Goal: Navigation & Orientation: Find specific page/section

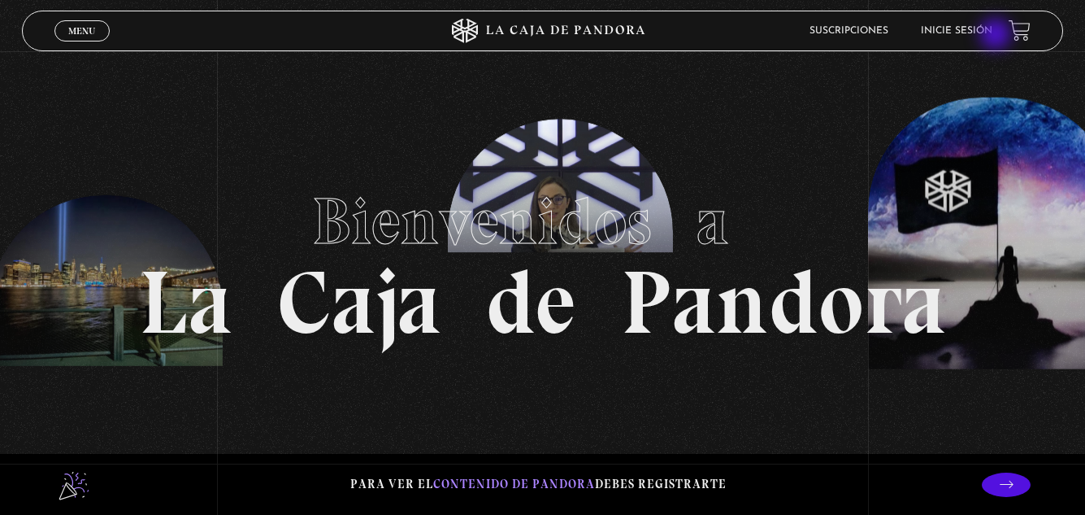
click at [993, 35] on link "Inicie sesión" at bounding box center [957, 31] width 72 height 10
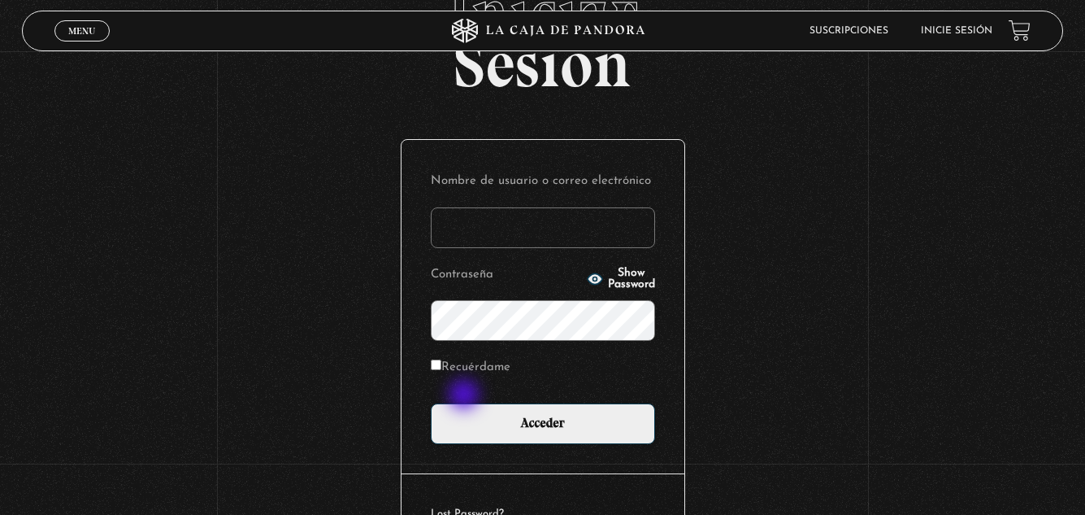
scroll to position [163, 0]
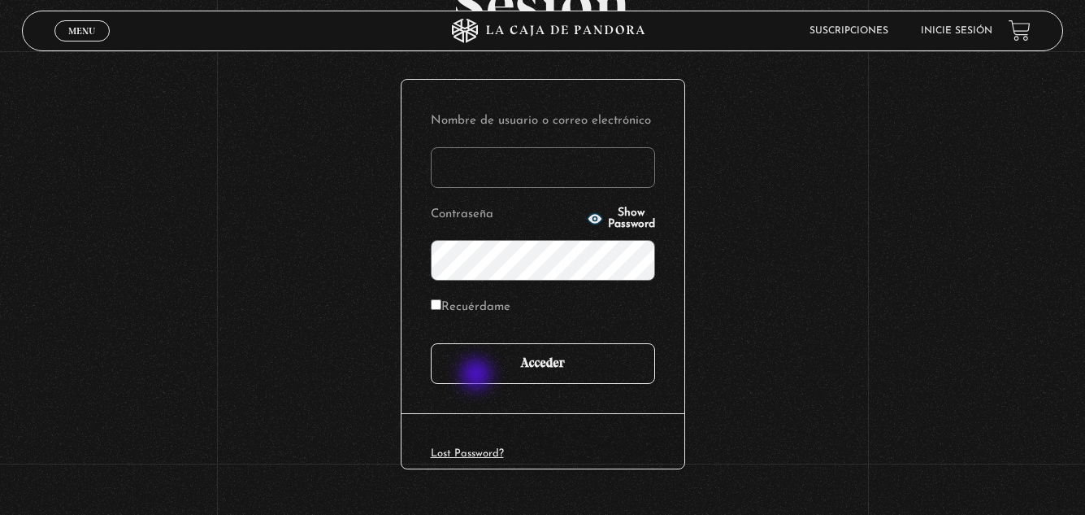
type input "[EMAIL_ADDRESS][DOMAIN_NAME]"
click at [479, 376] on input "Acceder" at bounding box center [543, 363] width 224 height 41
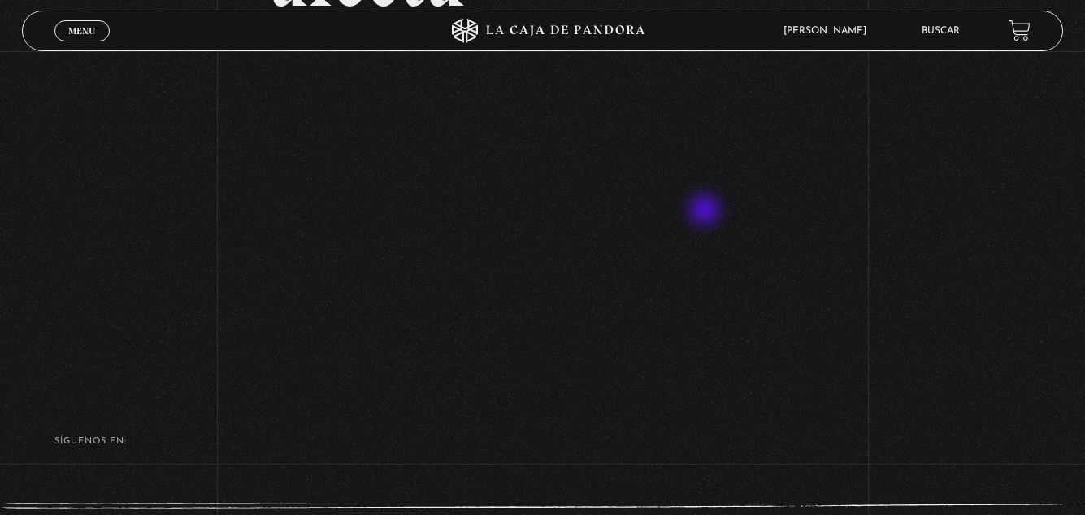
scroll to position [325, 0]
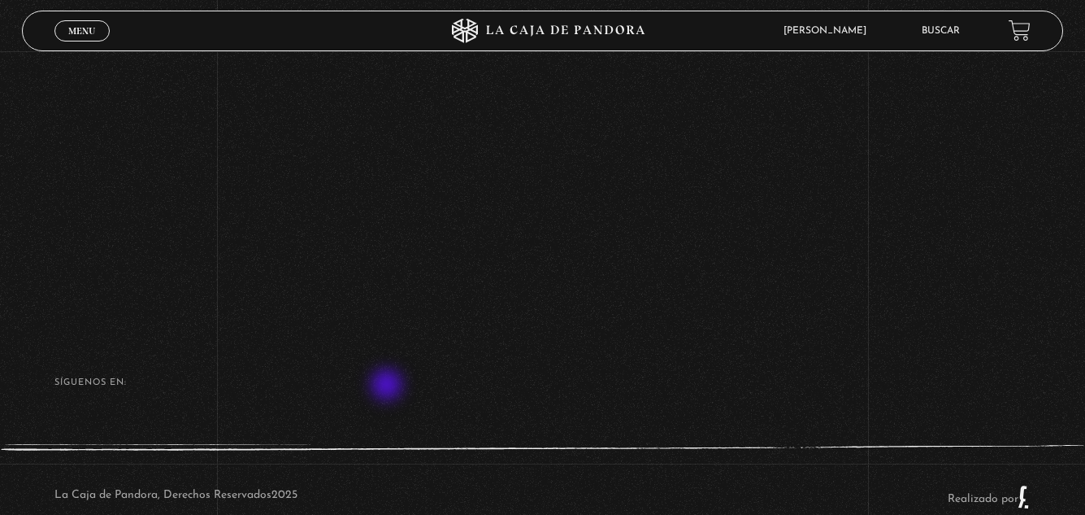
click at [389, 387] on h4 "SÍguenos en:" at bounding box center [542, 382] width 977 height 9
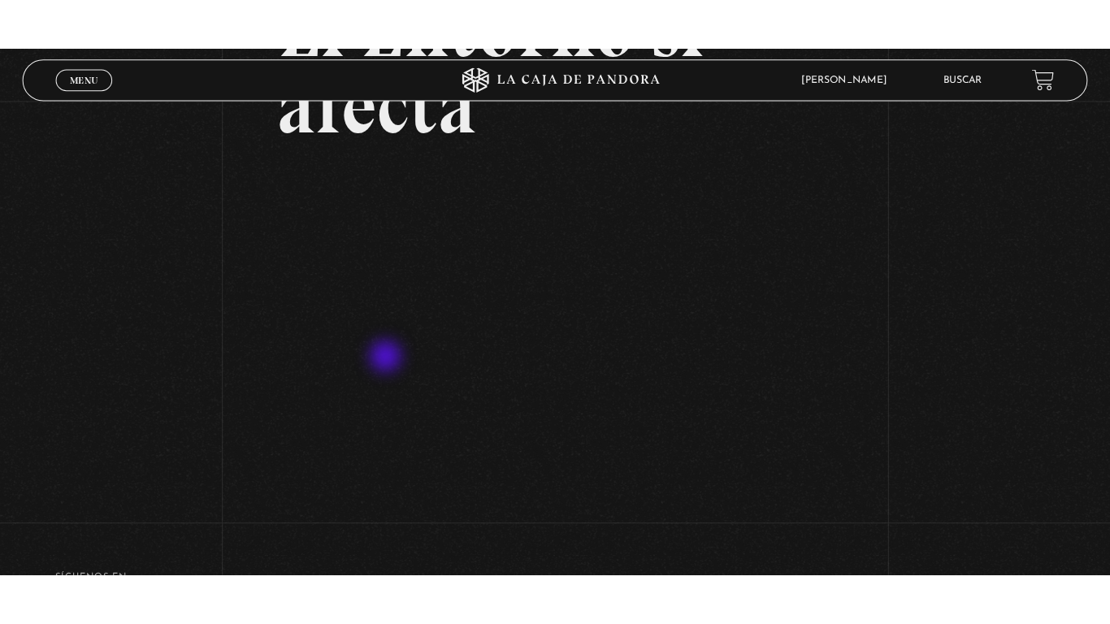
scroll to position [163, 0]
